Goal: Task Accomplishment & Management: Use online tool/utility

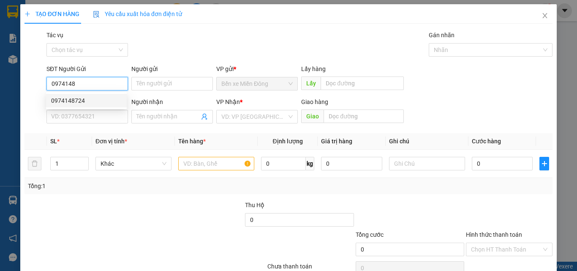
click at [72, 95] on div "0974148724" at bounding box center [86, 101] width 81 height 14
type input "0974148724"
type input "0935851191"
type input "0974148724"
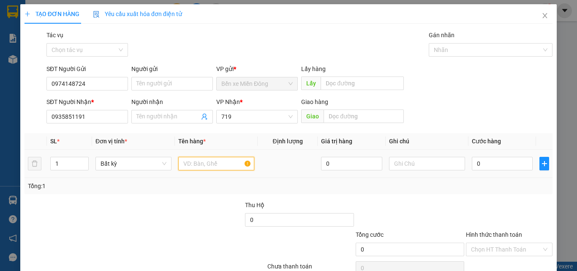
drag, startPoint x: 215, startPoint y: 164, endPoint x: 204, endPoint y: 160, distance: 11.4
click at [215, 164] on input "text" at bounding box center [216, 164] width 76 height 14
type input "1 BAO"
click at [507, 164] on input "0" at bounding box center [501, 164] width 61 height 14
type input "05"
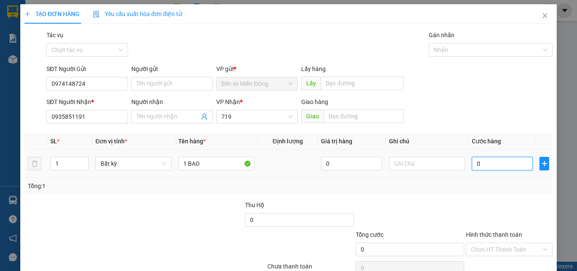
type input "5"
type input "050"
type input "50"
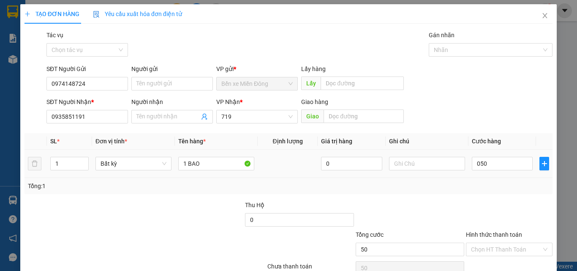
type input "50.000"
click at [515, 212] on div at bounding box center [509, 215] width 88 height 30
click at [506, 255] on input "Hình thức thanh toán" at bounding box center [506, 249] width 70 height 13
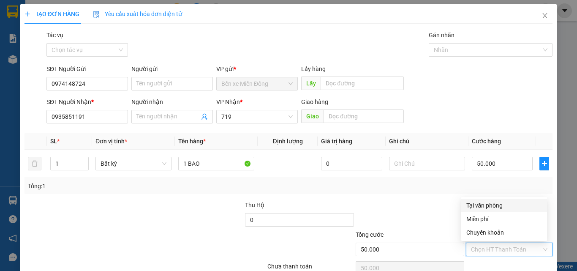
click at [499, 206] on div "Tại văn phòng" at bounding box center [504, 204] width 76 height 9
type input "0"
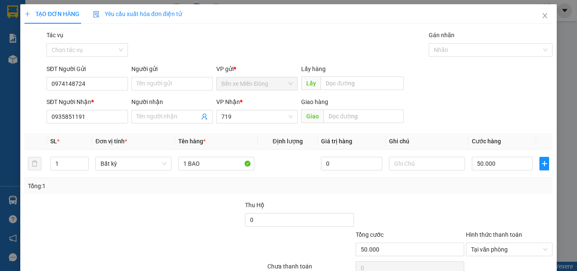
drag, startPoint x: 380, startPoint y: 282, endPoint x: 431, endPoint y: 282, distance: 50.7
drag, startPoint x: 431, startPoint y: 282, endPoint x: 399, endPoint y: 190, distance: 97.3
click at [383, 203] on div at bounding box center [410, 215] width 110 height 30
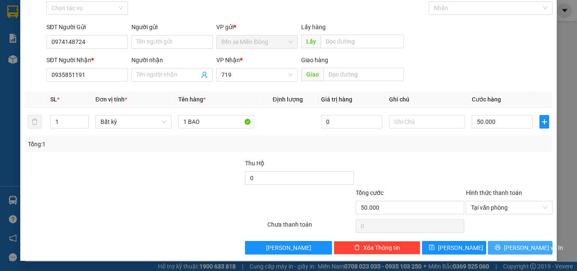
drag, startPoint x: 539, startPoint y: 243, endPoint x: 520, endPoint y: 250, distance: 20.7
click at [539, 243] on button "[PERSON_NAME] và In" at bounding box center [520, 248] width 65 height 14
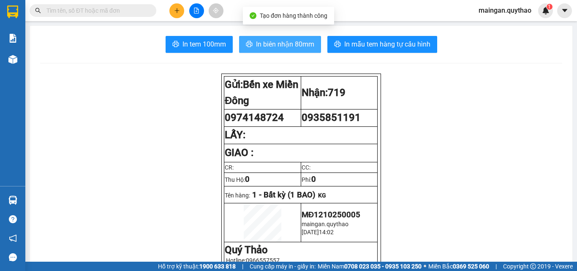
click at [266, 44] on span "In biên nhận 80mm" at bounding box center [285, 44] width 58 height 11
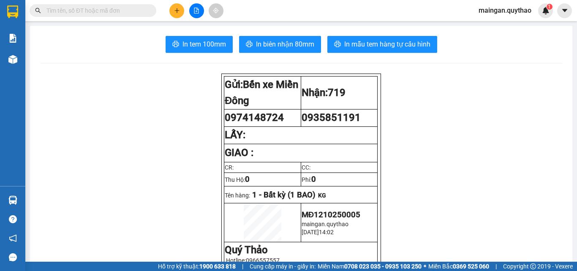
scroll to position [42, 0]
